Goal: Information Seeking & Learning: Learn about a topic

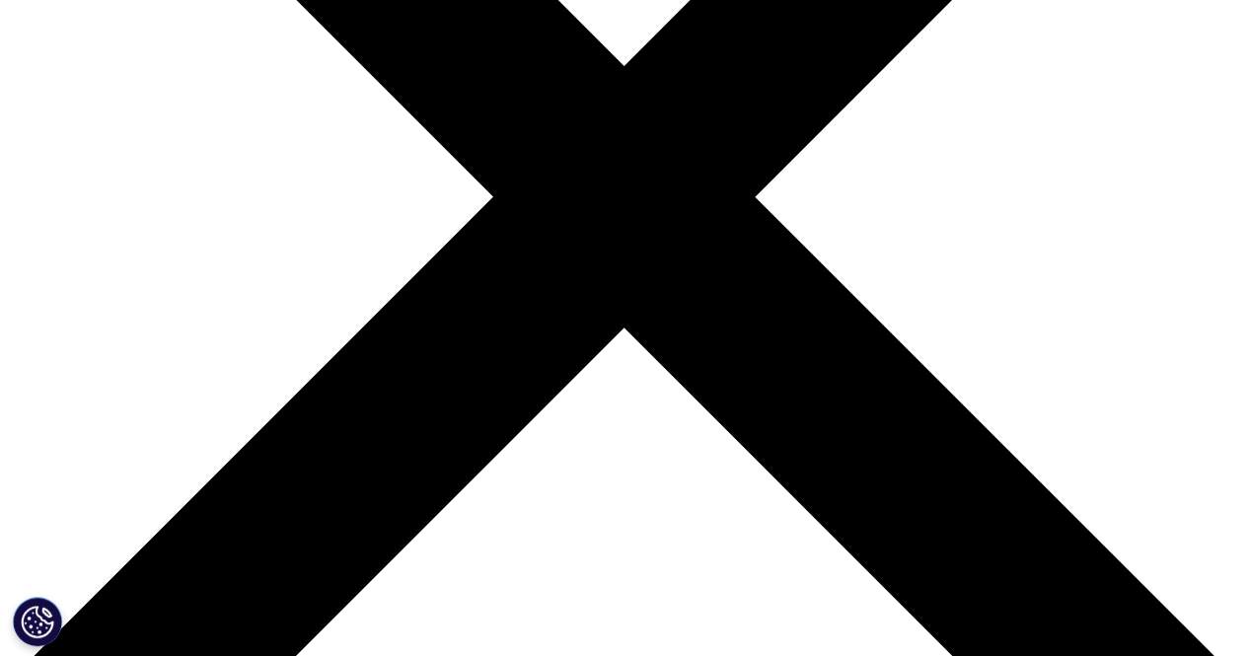
scroll to position [416, 0]
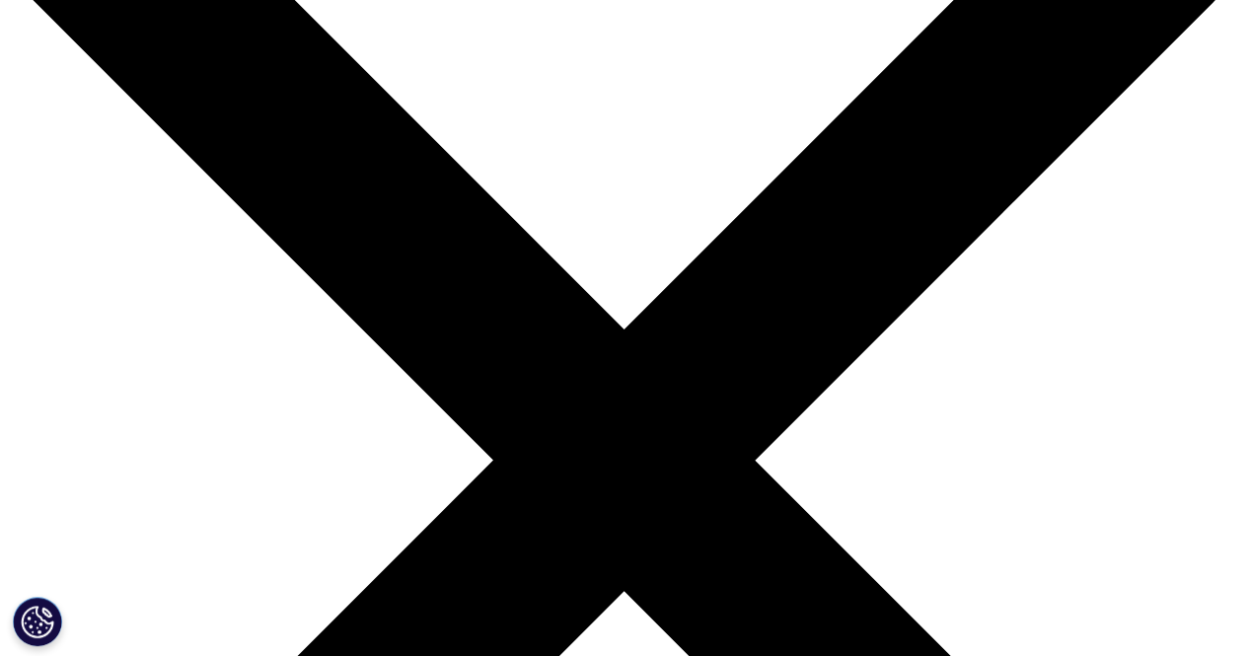
scroll to position [208, 0]
